Goal: Task Accomplishment & Management: Manage account settings

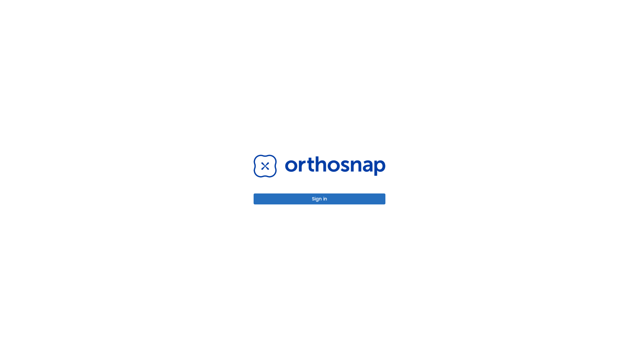
click at [320, 199] on button "Sign in" at bounding box center [320, 199] width 132 height 11
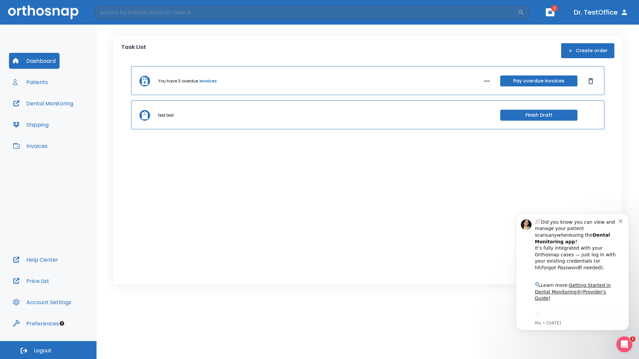
click at [48, 350] on span "Logout" at bounding box center [43, 350] width 18 height 7
